Goal: Task Accomplishment & Management: Manage account settings

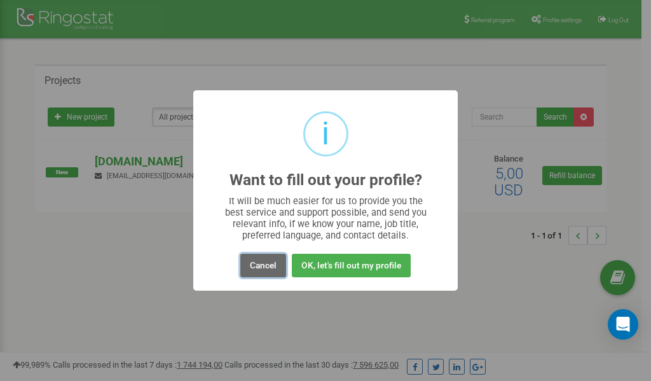
click at [262, 262] on button "Cancel" at bounding box center [263, 266] width 46 height 24
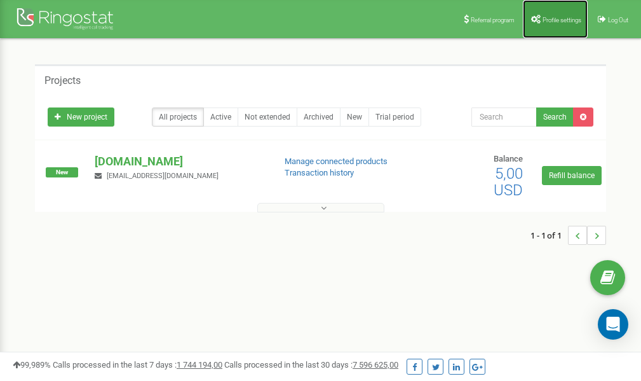
click at [550, 26] on link "Profile settings" at bounding box center [555, 19] width 65 height 38
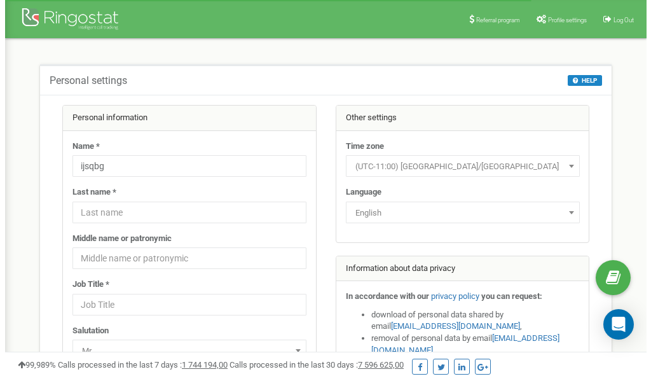
scroll to position [64, 0]
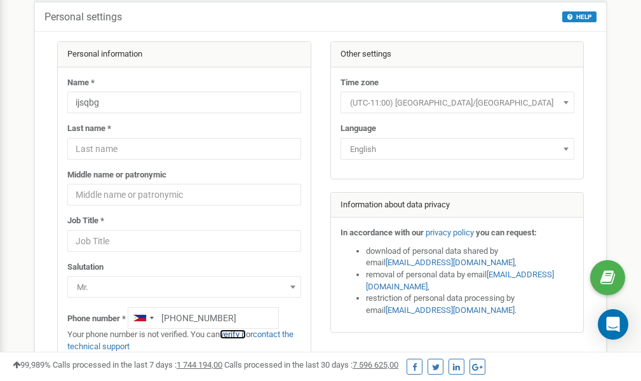
click at [236, 335] on link "verify it" at bounding box center [233, 334] width 26 height 10
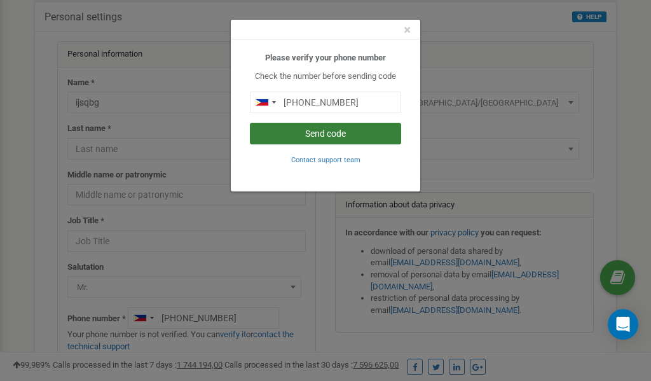
click at [333, 131] on button "Send code" at bounding box center [325, 134] width 151 height 22
